Goal: Navigation & Orientation: Find specific page/section

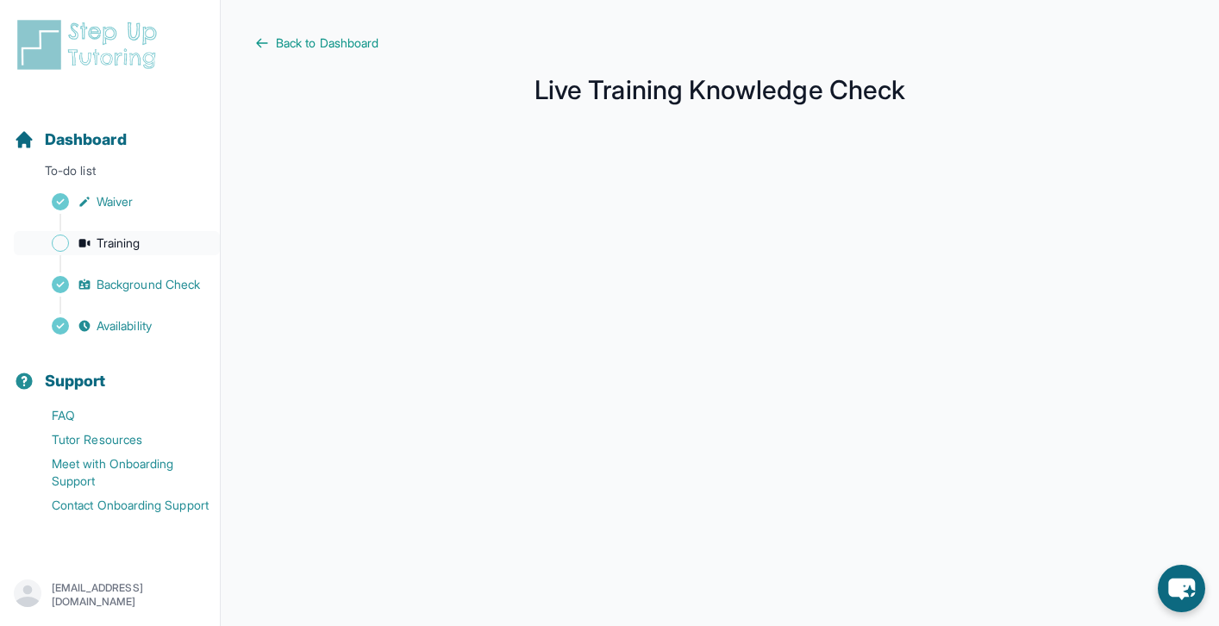
click at [158, 250] on link "Training" at bounding box center [117, 243] width 206 height 24
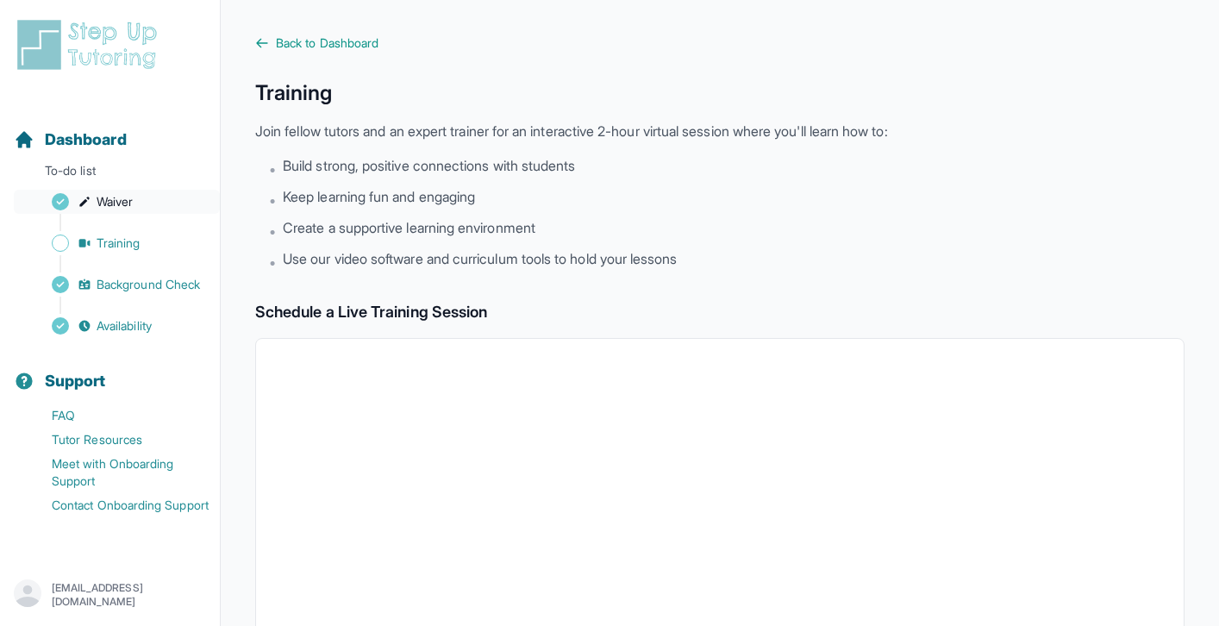
click at [147, 200] on link "Waiver" at bounding box center [117, 202] width 206 height 24
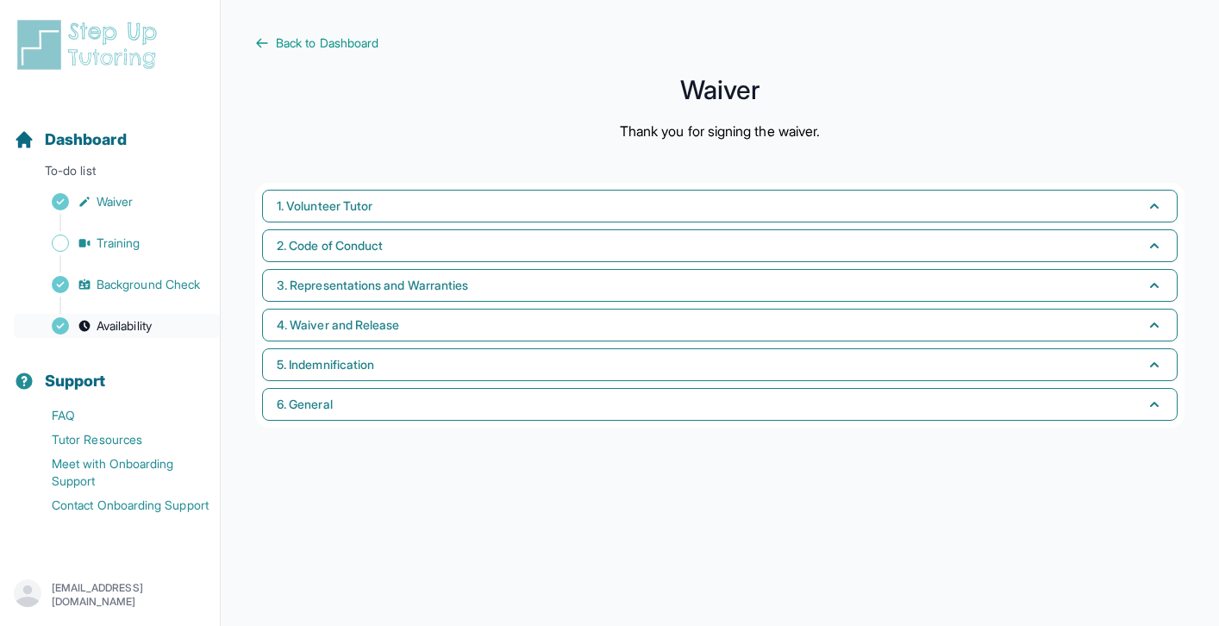
click at [141, 334] on span "Availability" at bounding box center [124, 325] width 55 height 17
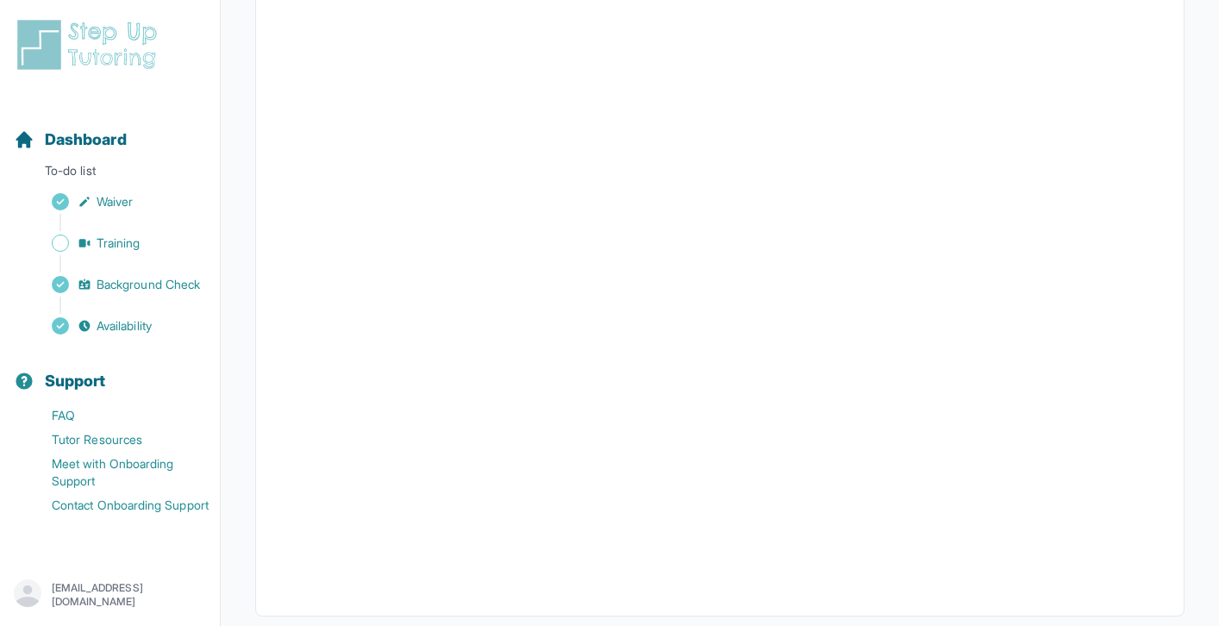
scroll to position [316, 0]
